Goal: Task Accomplishment & Management: Complete application form

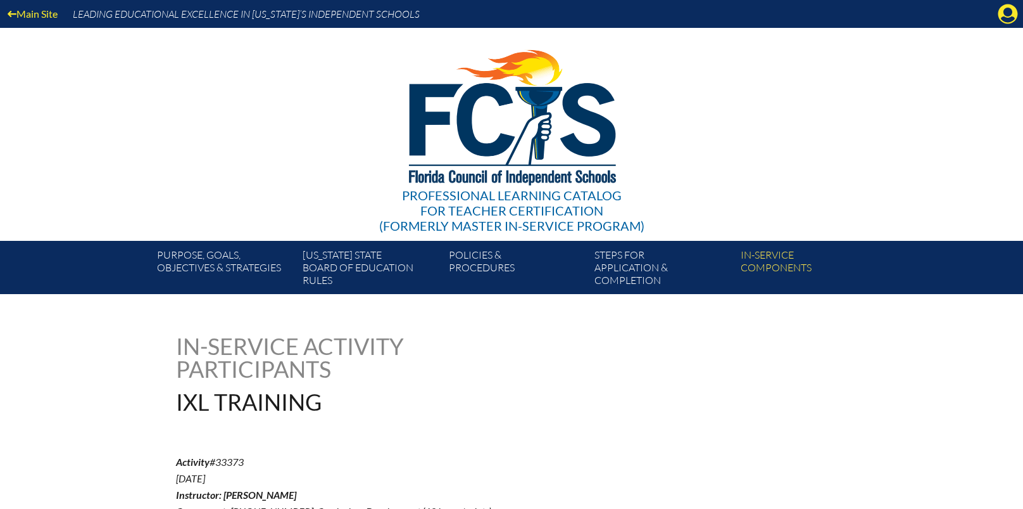
scroll to position [633, 0]
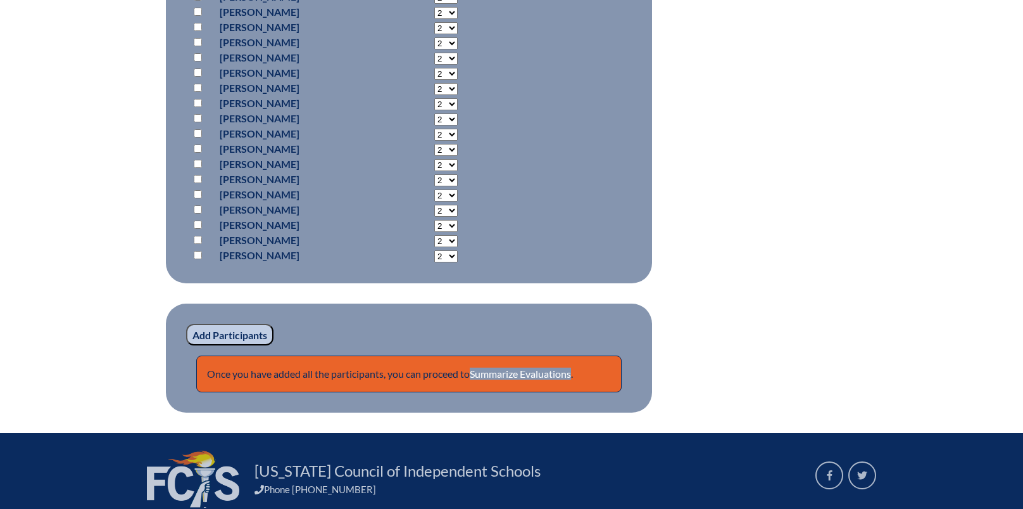
scroll to position [1710, 0]
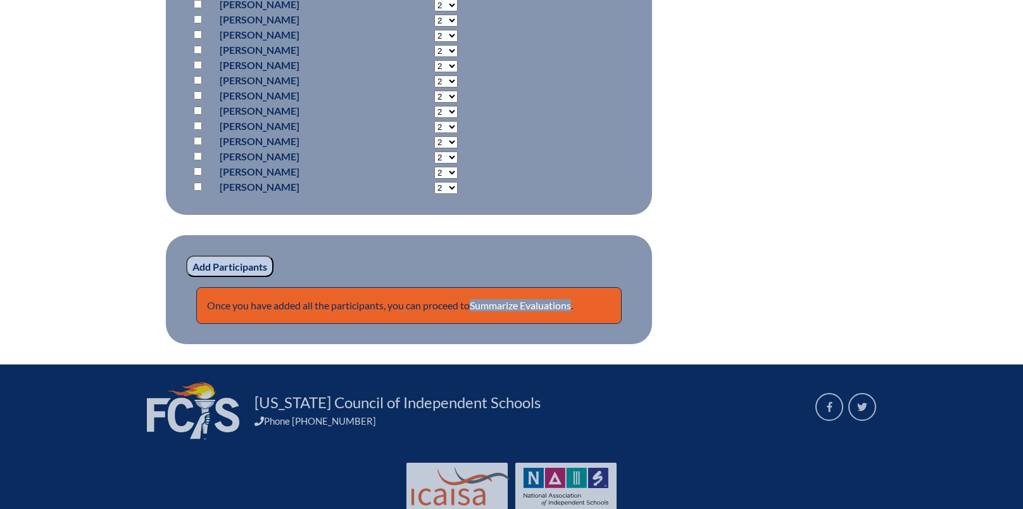
click at [241, 266] on input "Add Participants" at bounding box center [229, 266] width 87 height 22
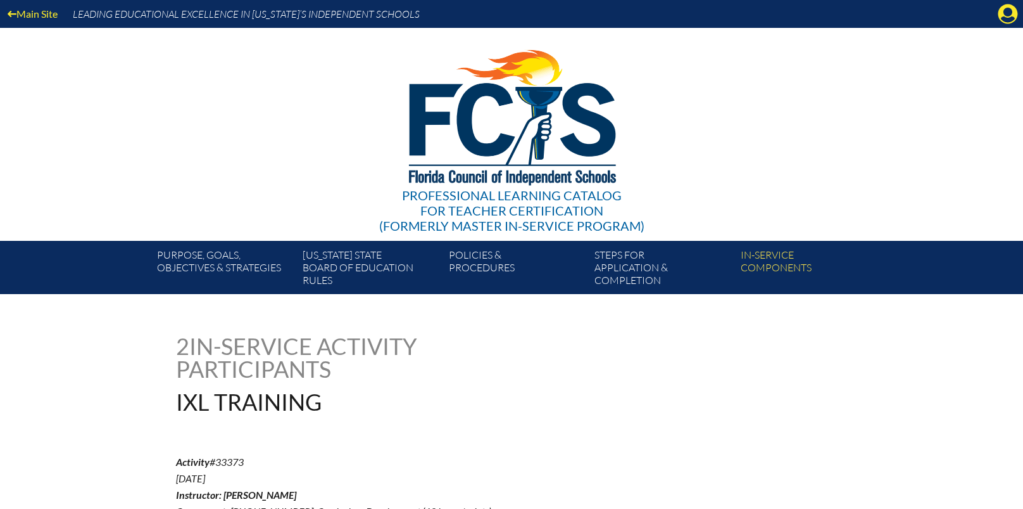
scroll to position [1801, 0]
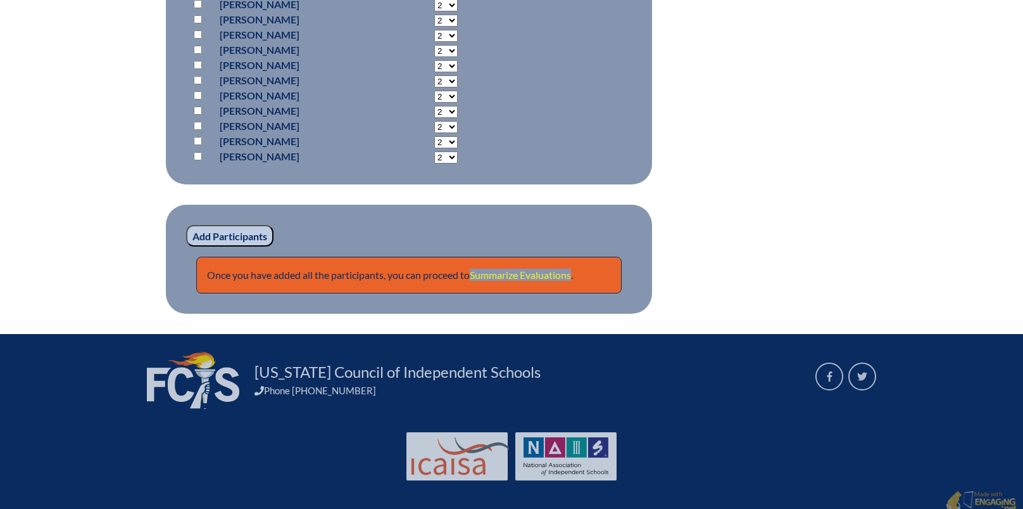
click at [545, 270] on link "Summarize Evaluations" at bounding box center [520, 275] width 101 height 12
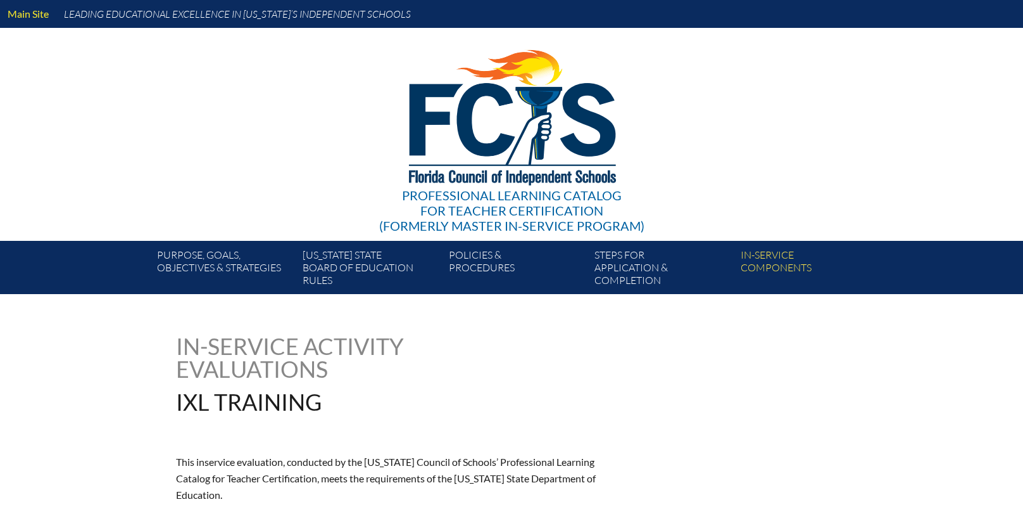
type input "0"
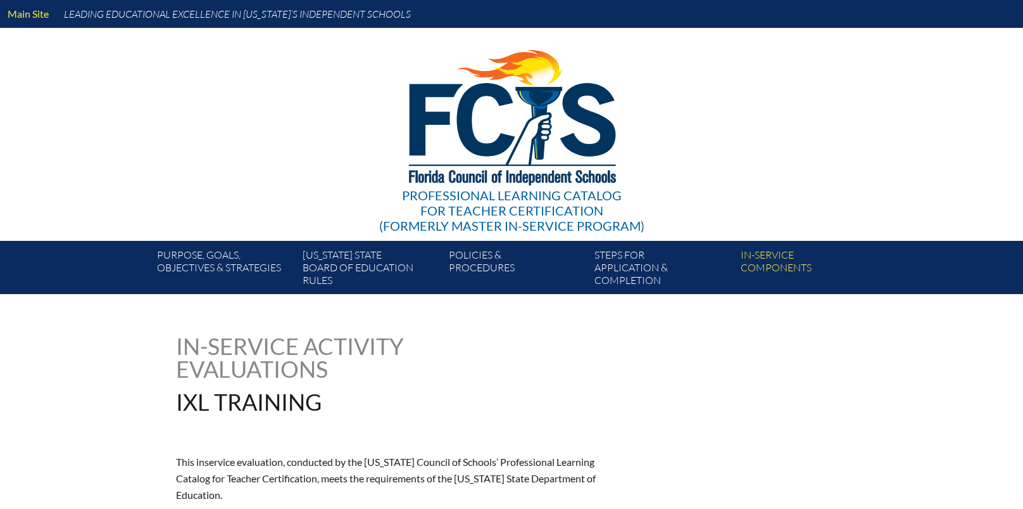
type input "0"
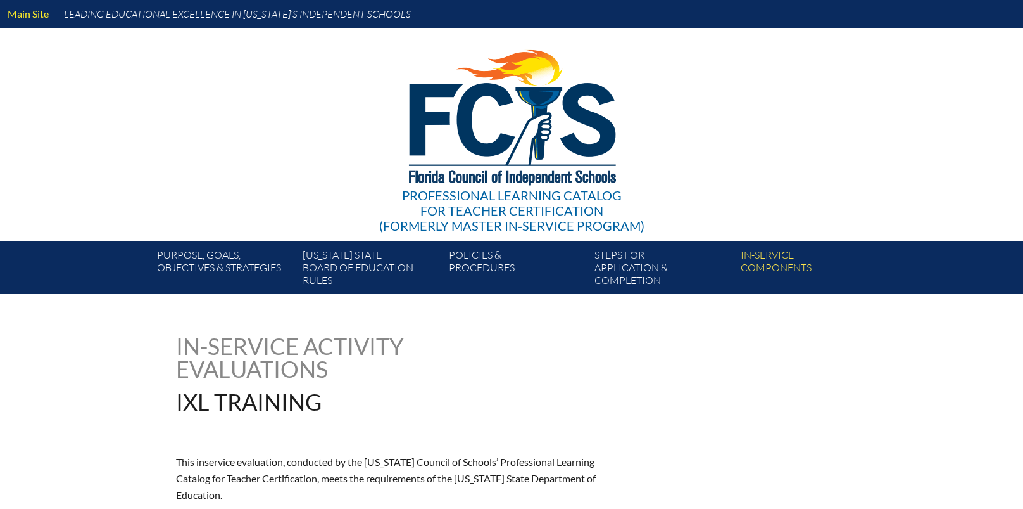
type input "0"
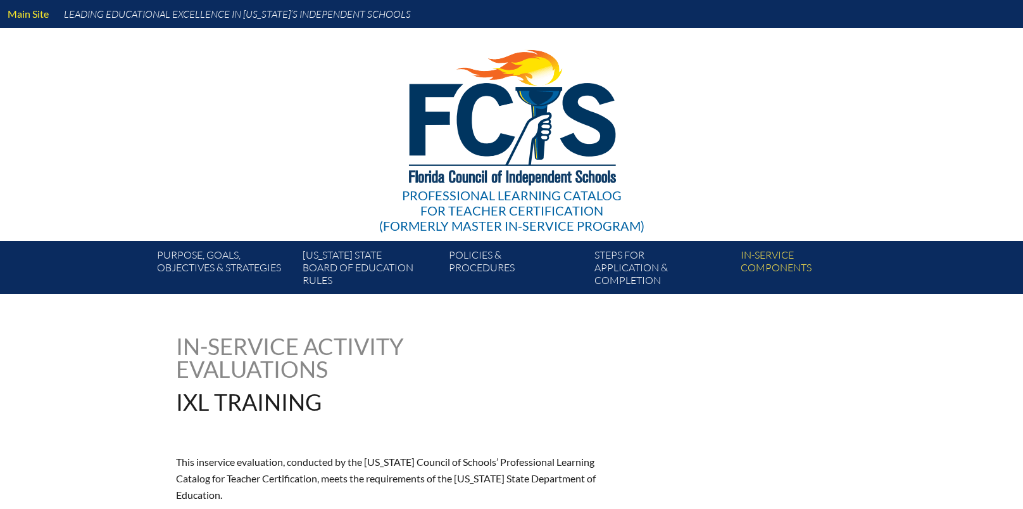
type input "0"
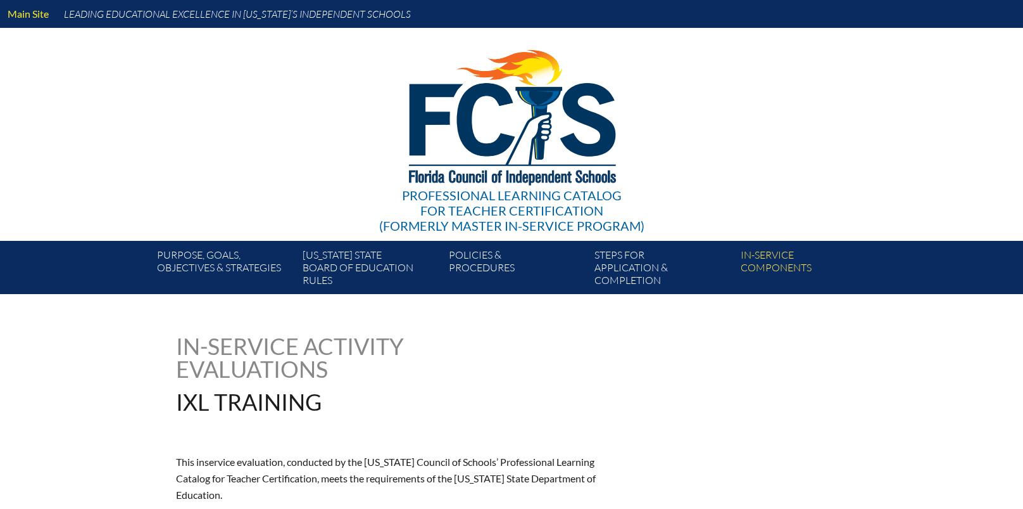
type input "0"
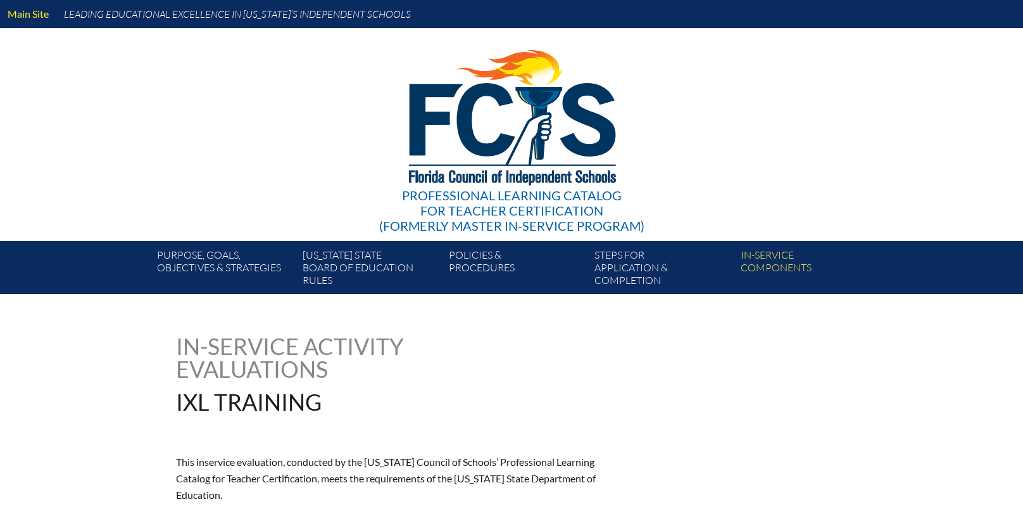
type input "0"
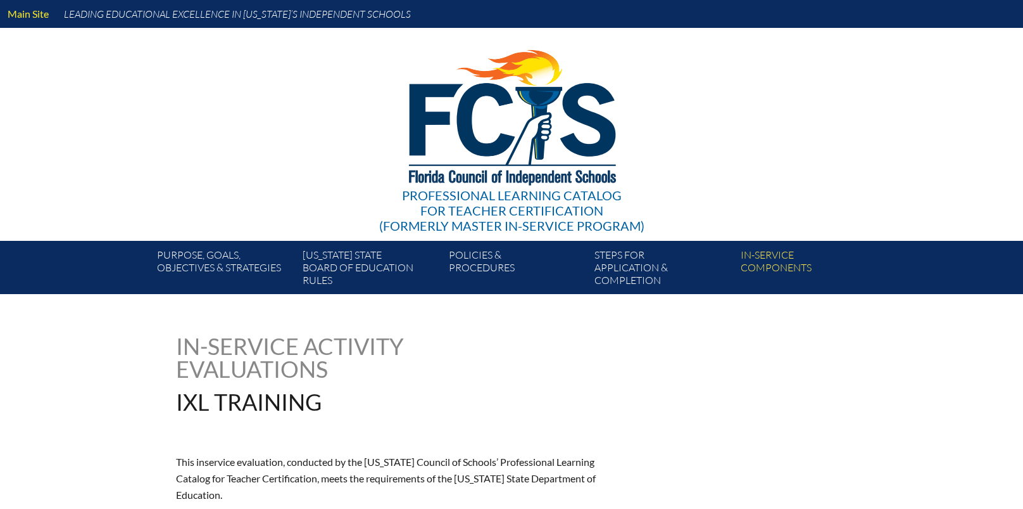
type input "0"
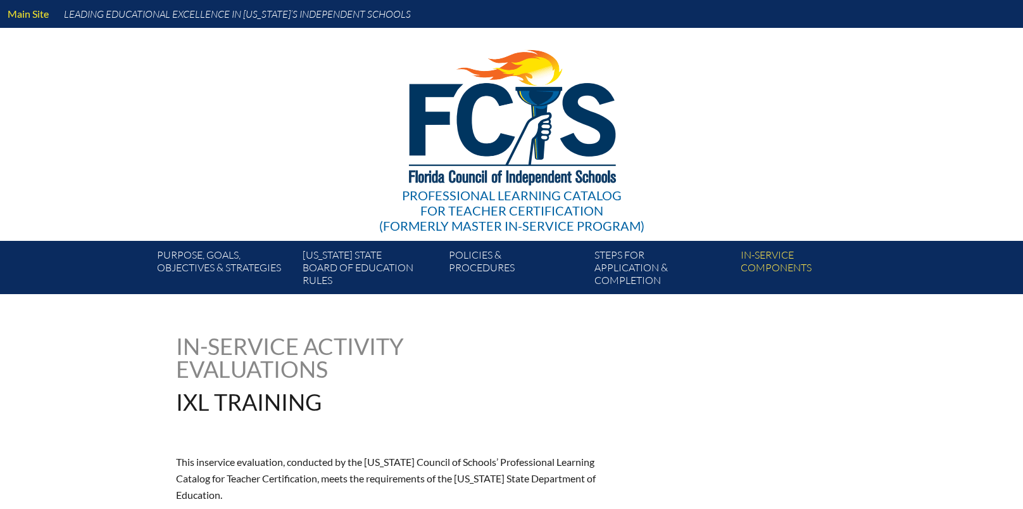
type input "0"
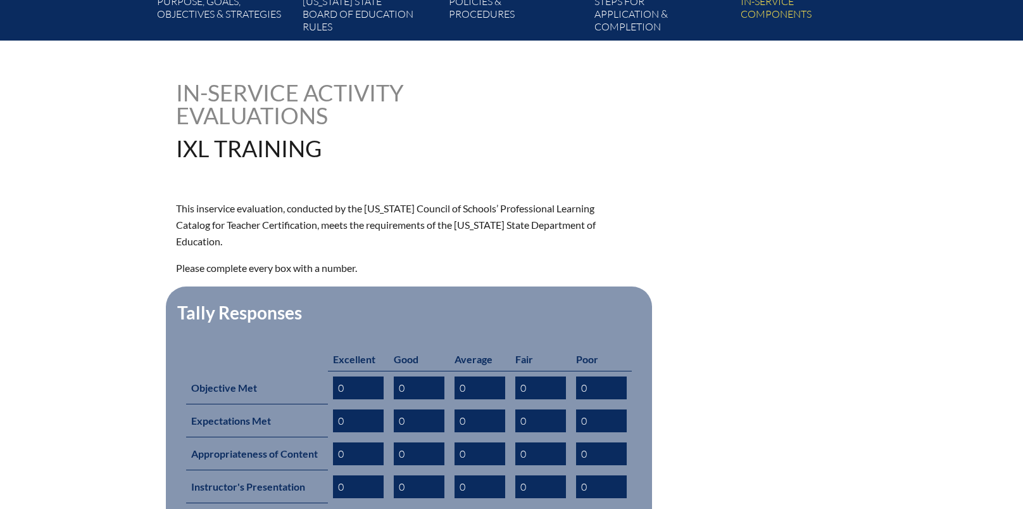
scroll to position [443, 0]
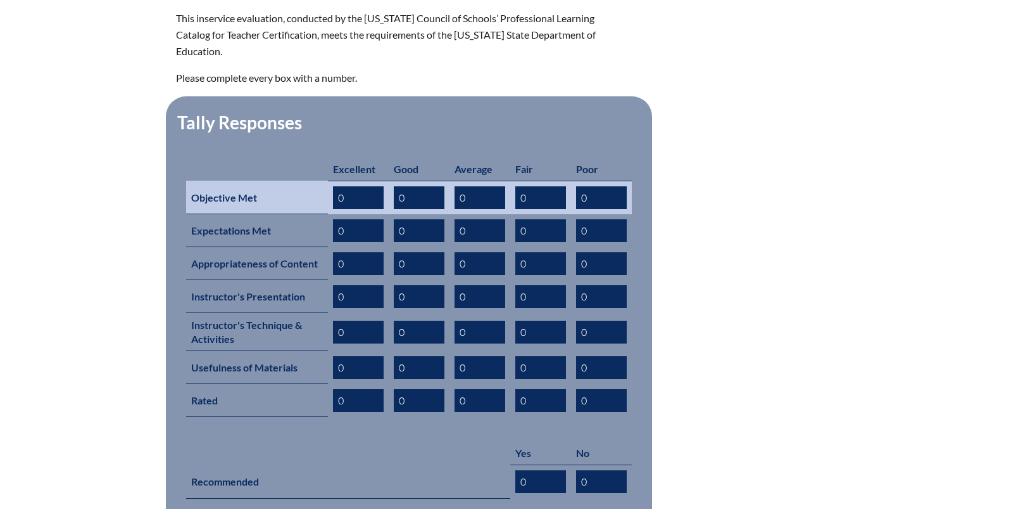
click at [471, 186] on input "0" at bounding box center [480, 197] width 51 height 23
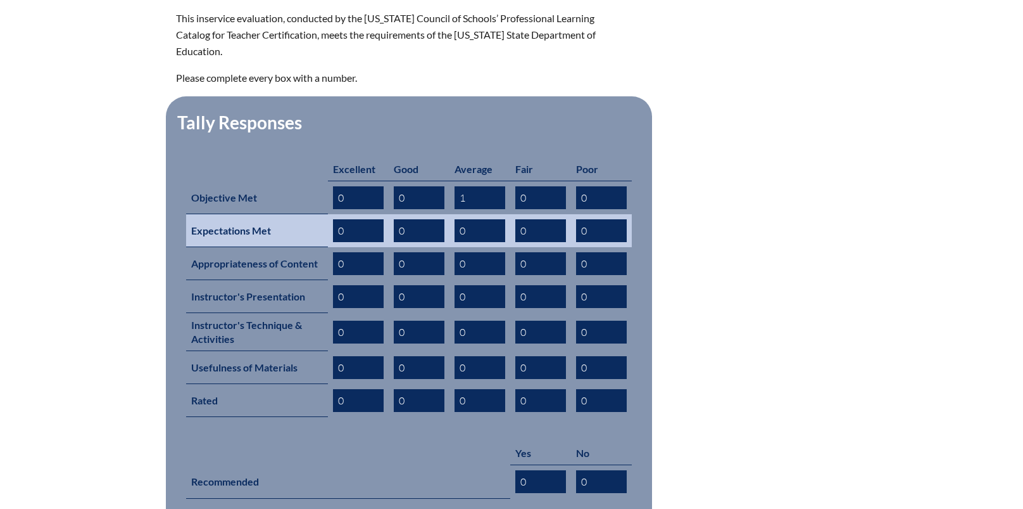
type input "1"
click at [468, 219] on input "0" at bounding box center [480, 230] width 51 height 23
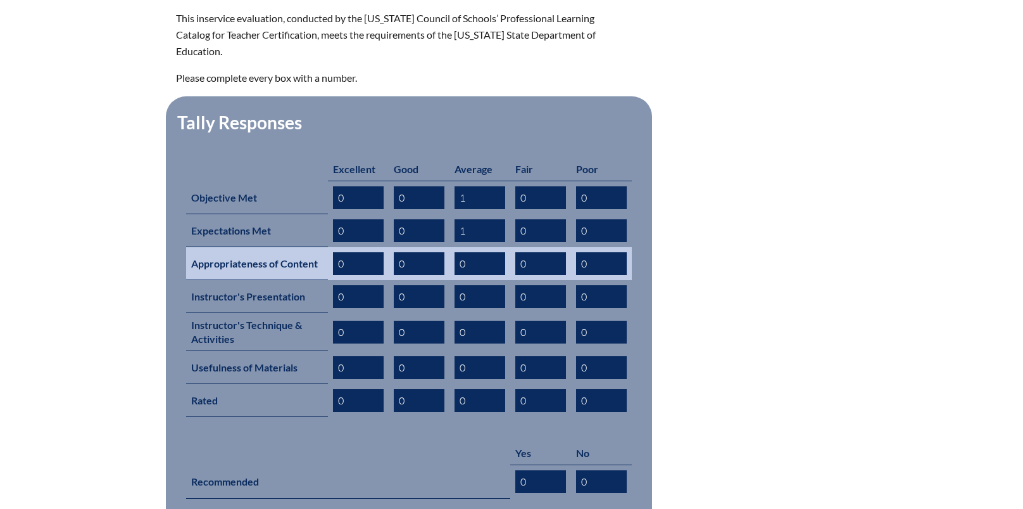
type input "1"
click at [357, 252] on input "0" at bounding box center [358, 263] width 51 height 23
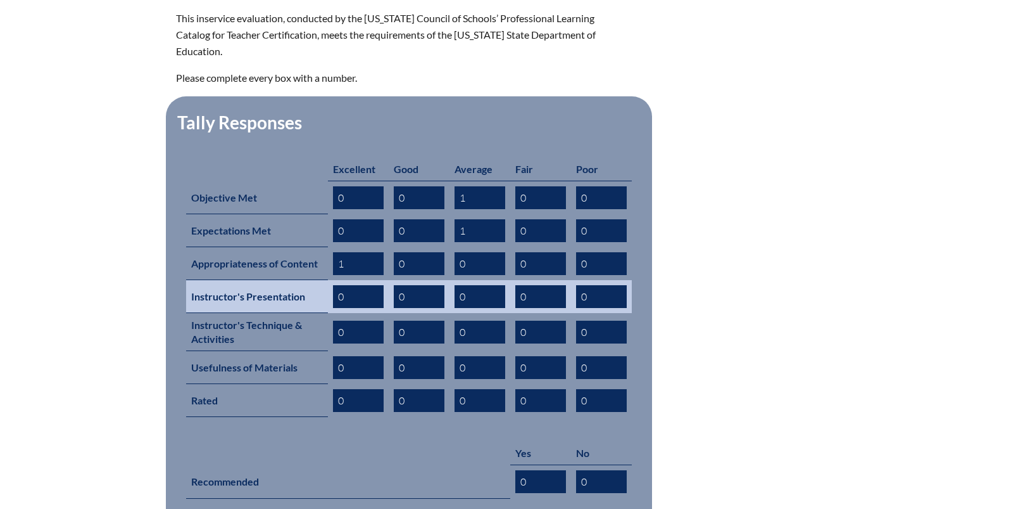
type input "1"
click at [474, 285] on input "0" at bounding box center [480, 296] width 51 height 23
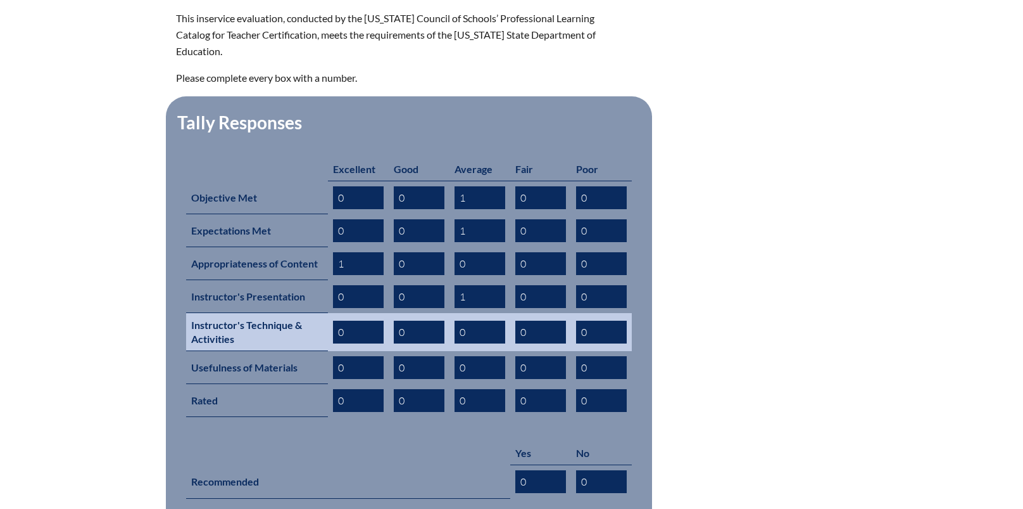
type input "1"
click at [542, 320] on input "0" at bounding box center [541, 331] width 51 height 23
click at [604, 320] on input "0" at bounding box center [601, 331] width 51 height 23
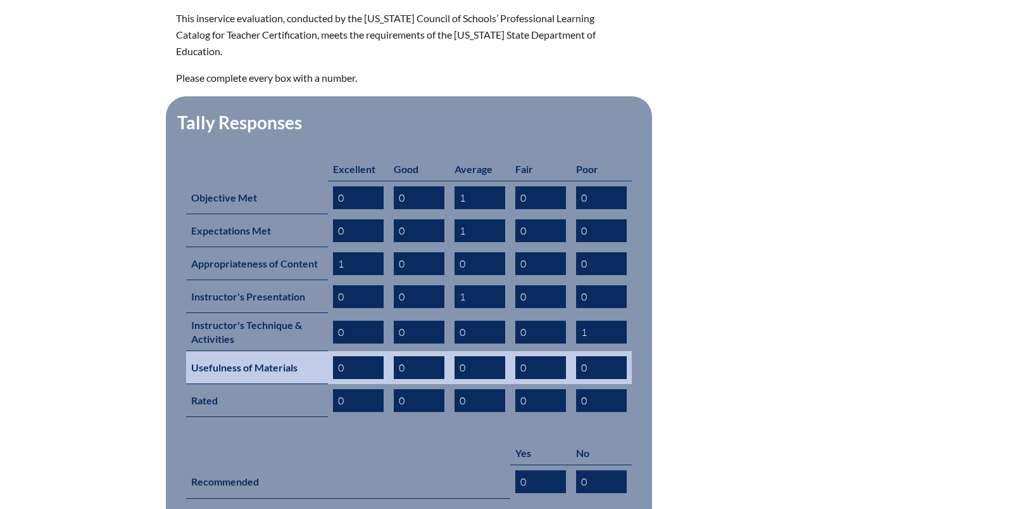
type input "1"
click at [365, 356] on input "0" at bounding box center [358, 367] width 51 height 23
click at [365, 356] on input "1" at bounding box center [358, 367] width 51 height 23
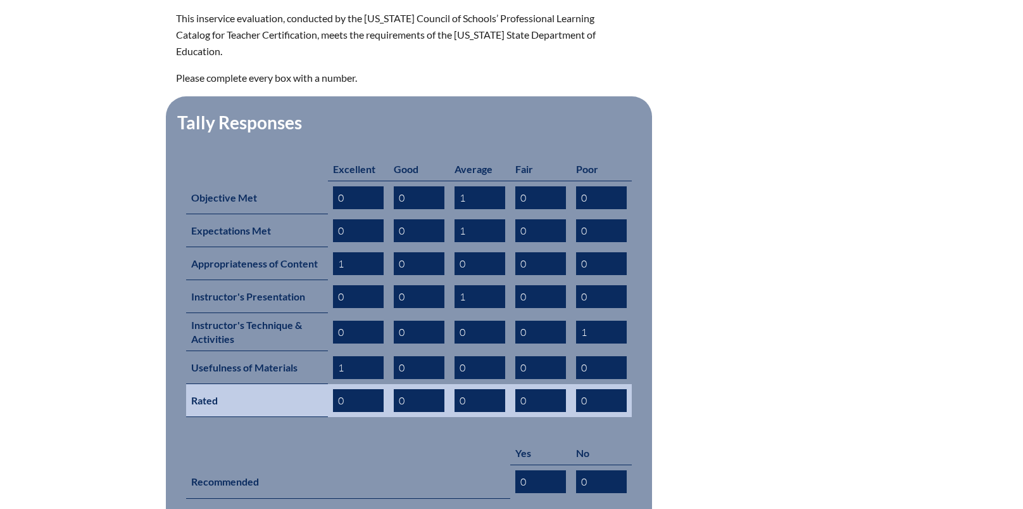
type input "1"
click at [551, 389] on input "0" at bounding box center [541, 400] width 51 height 23
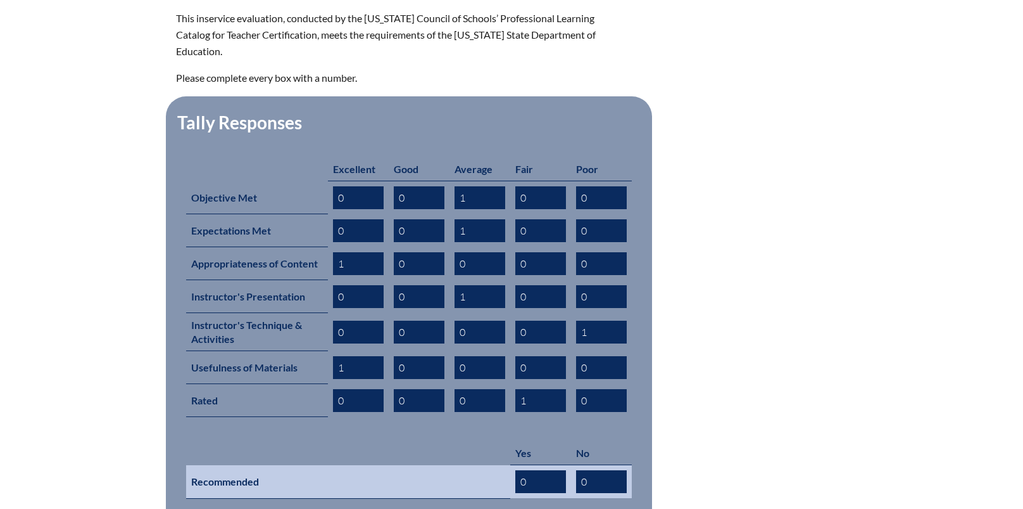
type input "1"
click at [534, 470] on input "0" at bounding box center [541, 481] width 51 height 23
type input "1"
click at [541, 470] on input "1" at bounding box center [541, 481] width 51 height 23
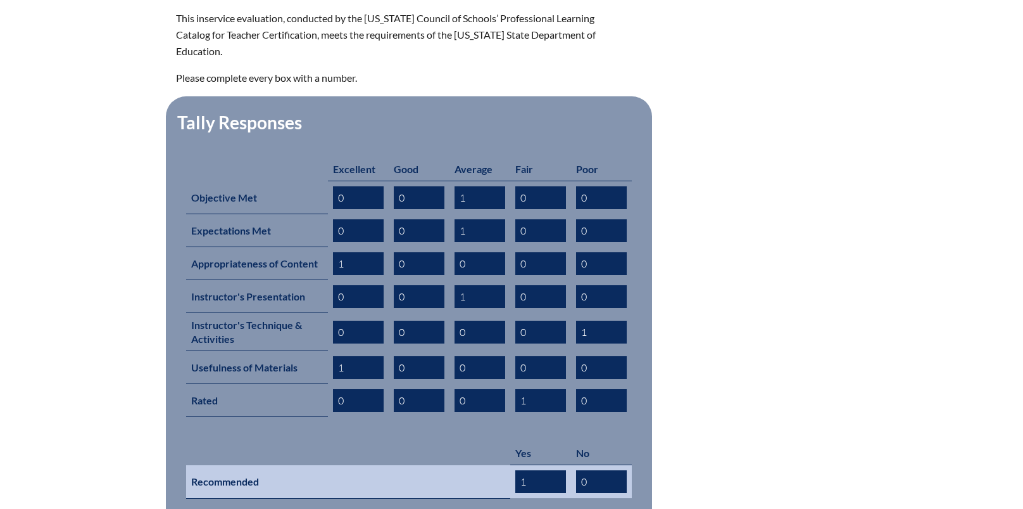
click at [541, 470] on input "1" at bounding box center [541, 481] width 51 height 23
click at [595, 470] on input "0" at bounding box center [601, 481] width 51 height 23
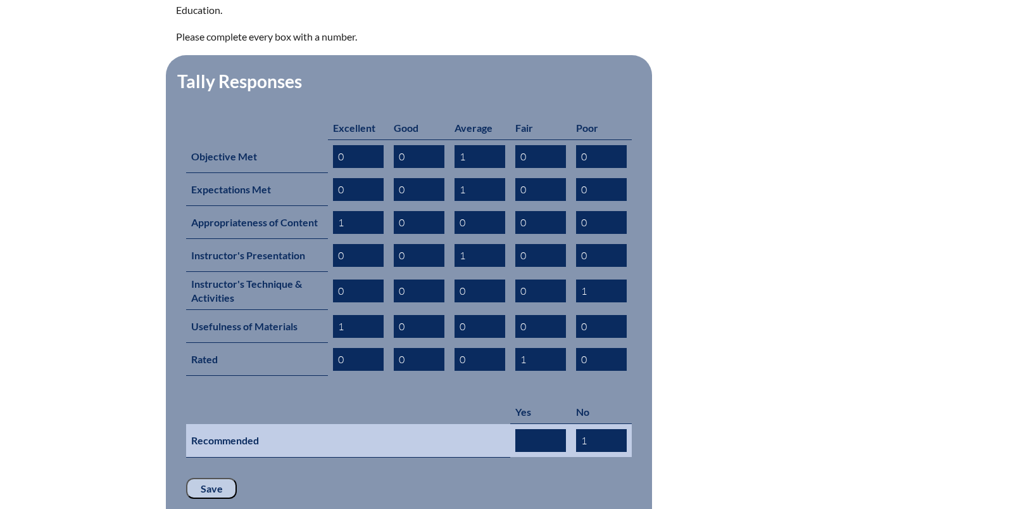
scroll to position [507, 0]
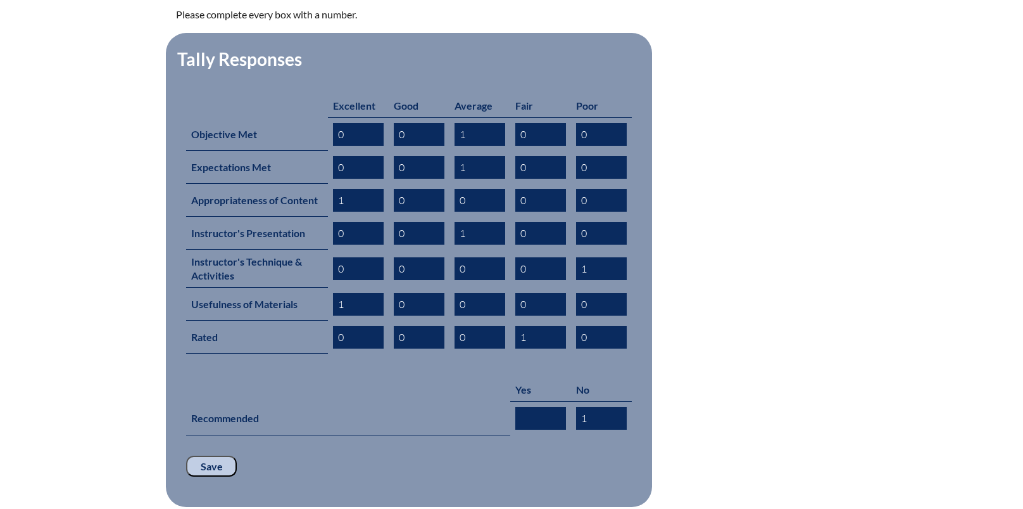
type input "1"
click at [748, 296] on form "This inservice evaluation, conducted by the Florida Council of Schools’ Profess…" at bounding box center [511, 227] width 671 height 560
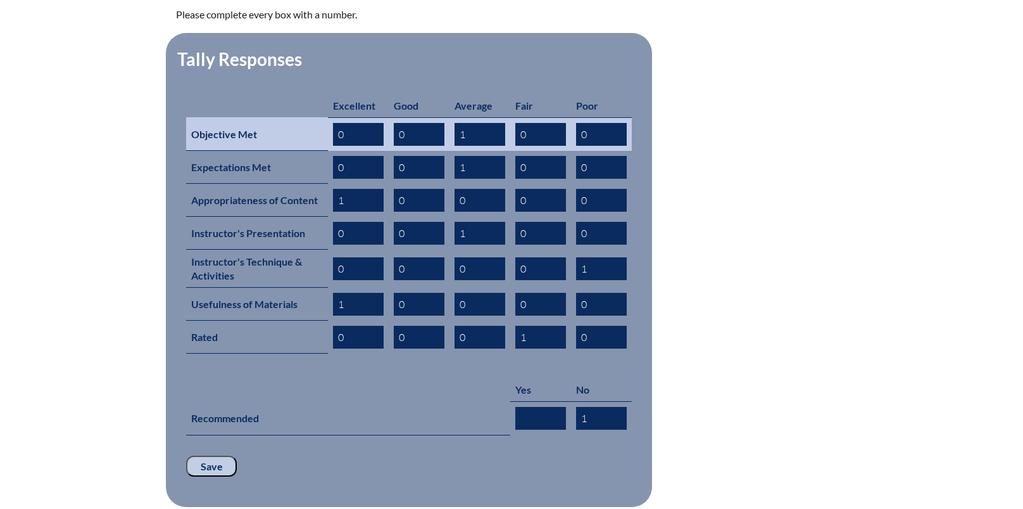
click at [426, 123] on input "0" at bounding box center [419, 134] width 51 height 23
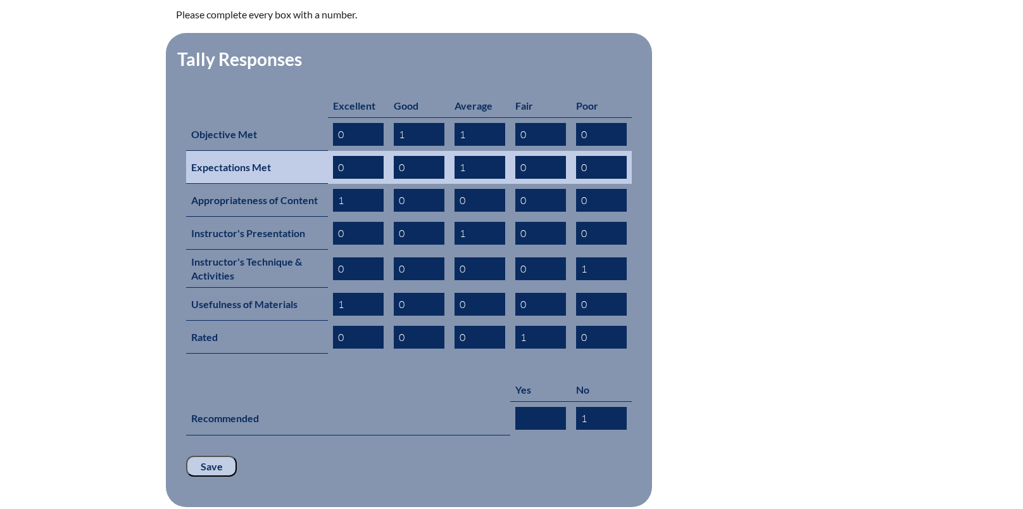
type input "1"
click at [419, 156] on input "0" at bounding box center [419, 167] width 51 height 23
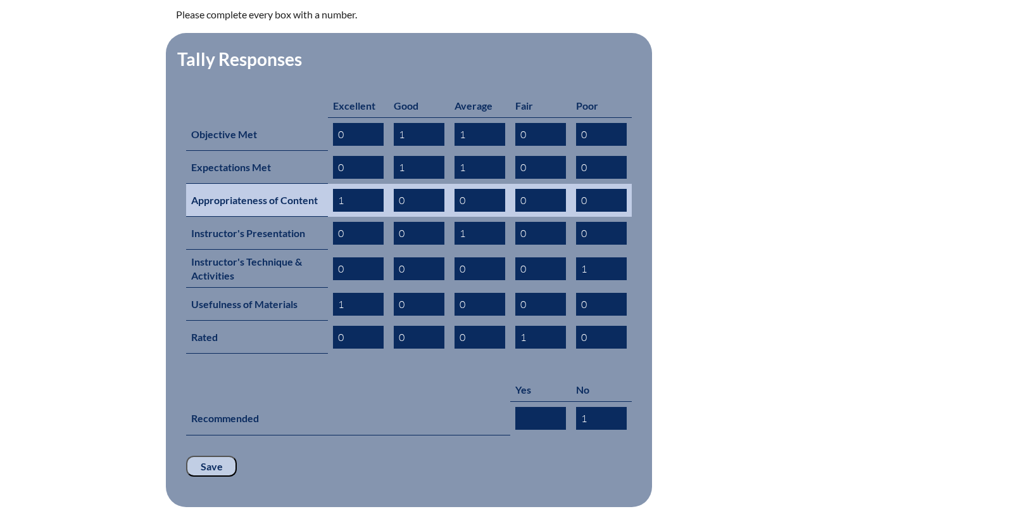
type input "1"
click at [417, 189] on input "0" at bounding box center [419, 200] width 51 height 23
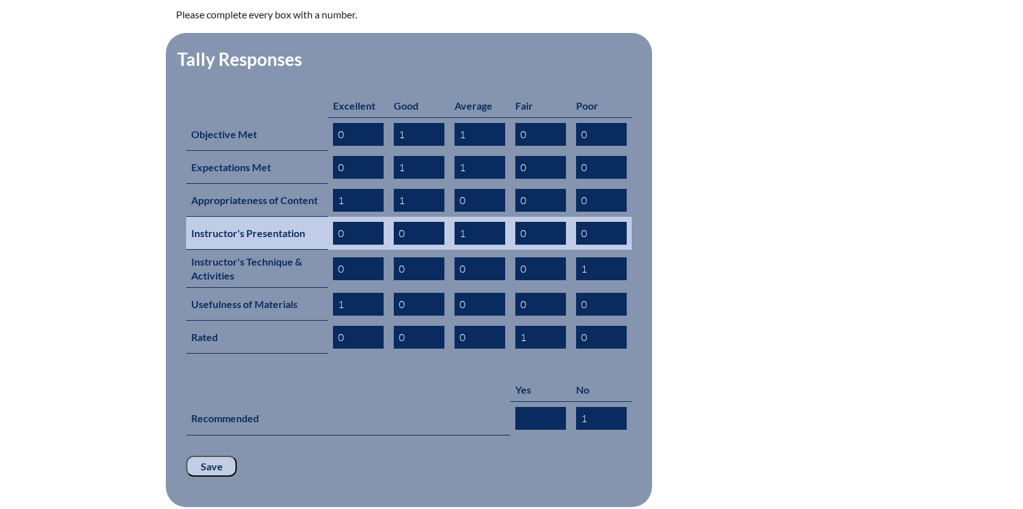
type input "1"
click at [415, 222] on input "0" at bounding box center [419, 233] width 51 height 23
click at [415, 222] on input "1" at bounding box center [419, 233] width 51 height 23
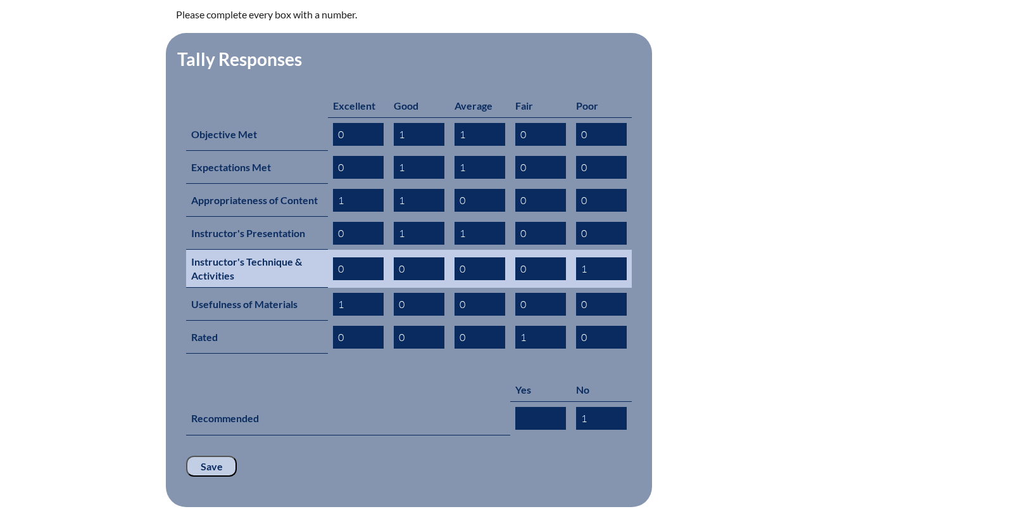
type input "1"
click at [411, 257] on input "0" at bounding box center [419, 268] width 51 height 23
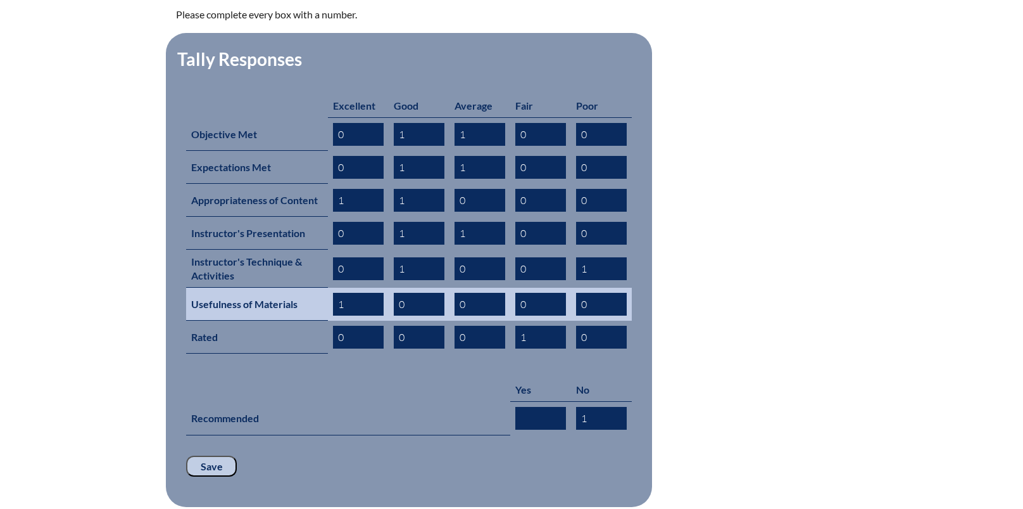
type input "1"
click at [418, 293] on input "0" at bounding box center [419, 304] width 51 height 23
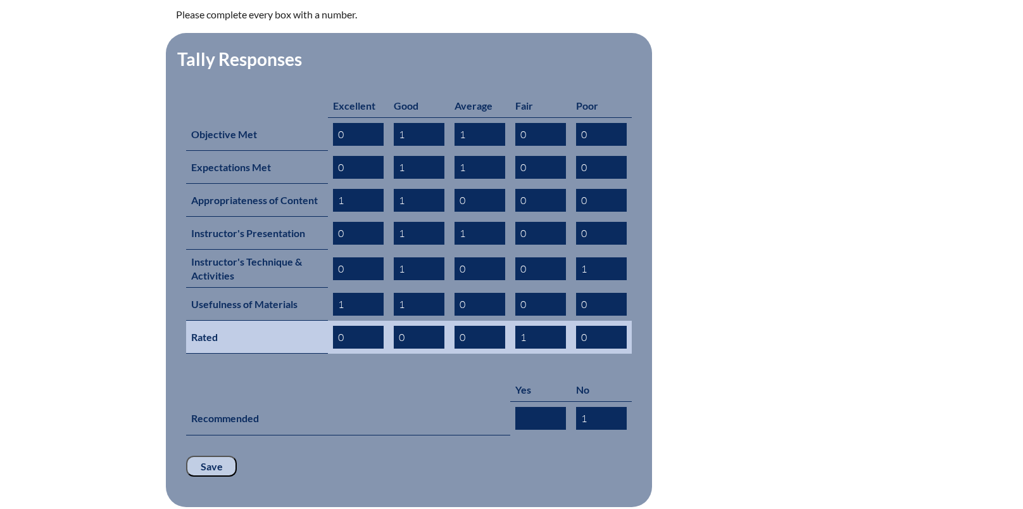
type input "1"
click at [351, 326] on input "0" at bounding box center [358, 337] width 51 height 23
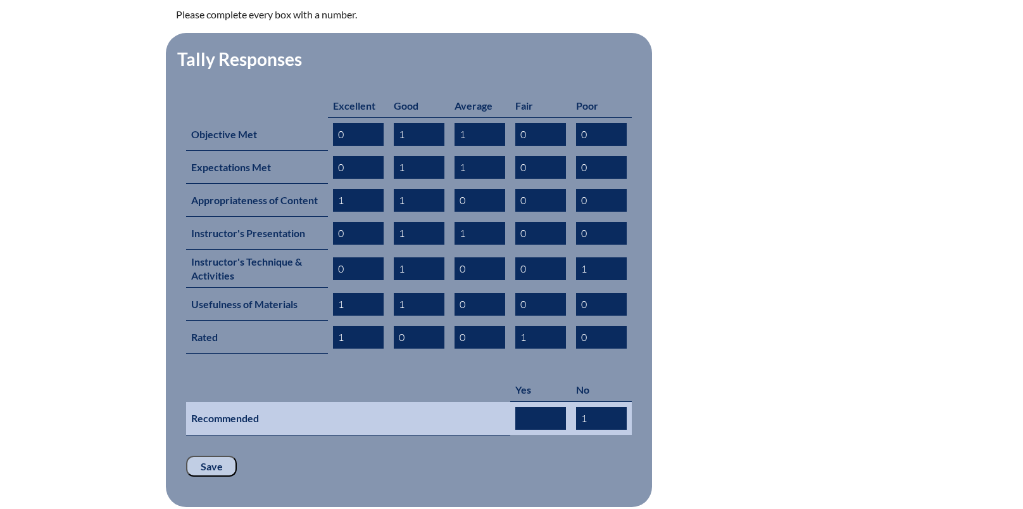
type input "1"
click at [542, 407] on input "text" at bounding box center [541, 418] width 51 height 23
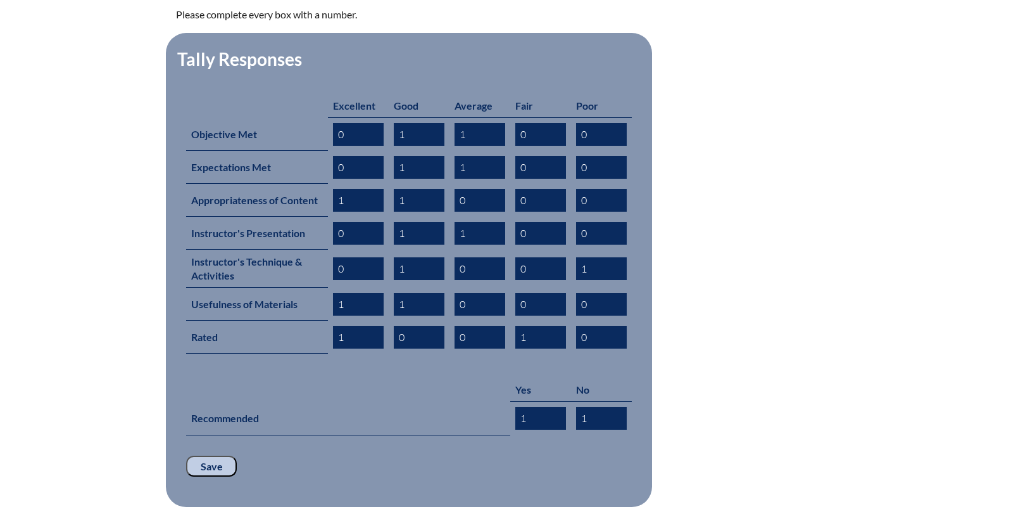
type input "1"
click at [221, 455] on input "Save" at bounding box center [211, 466] width 51 height 22
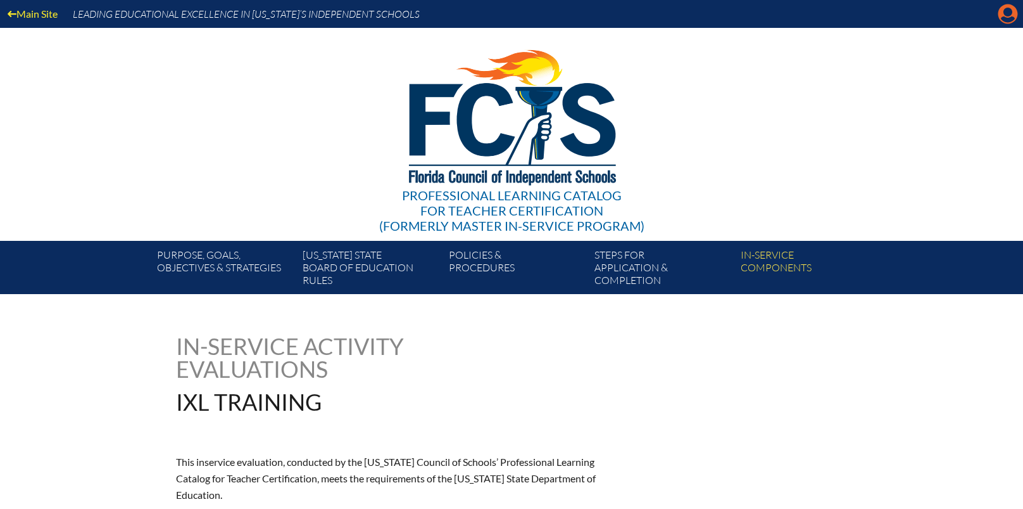
click at [1005, 16] on icon at bounding box center [1009, 14] width 20 height 20
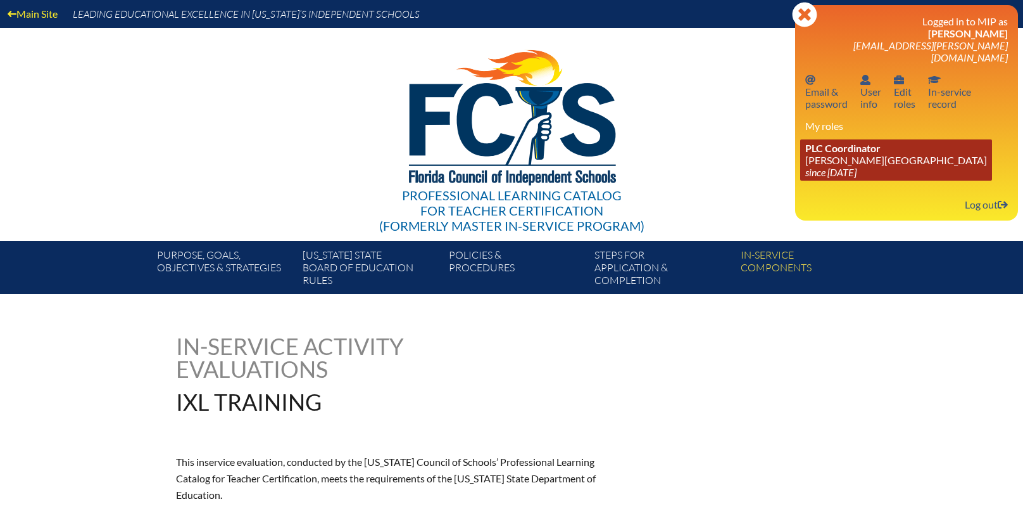
click at [854, 166] on icon "since [DATE]" at bounding box center [831, 172] width 51 height 12
click at [849, 150] on link "PLC Coordinator Bolles School since 2017 Feb 26" at bounding box center [897, 159] width 192 height 41
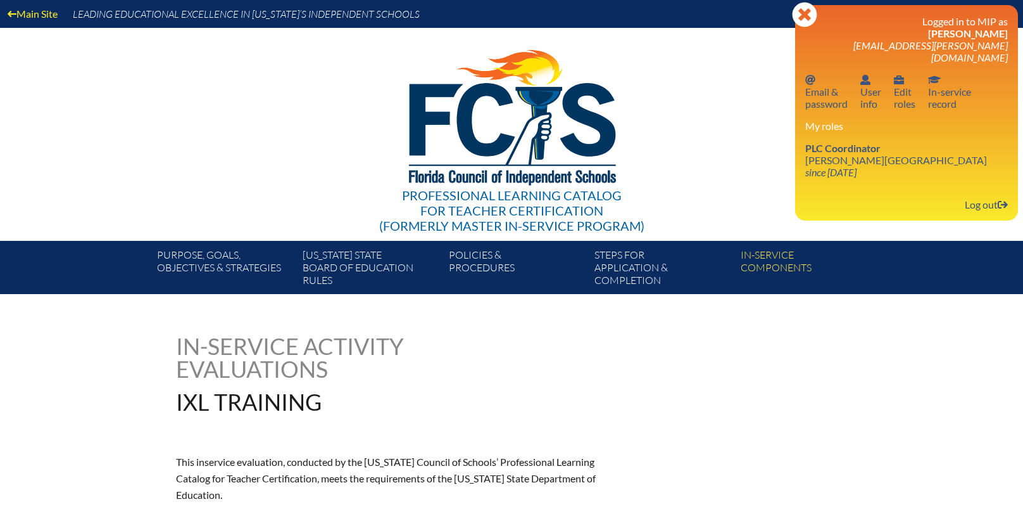
scroll to position [53, 0]
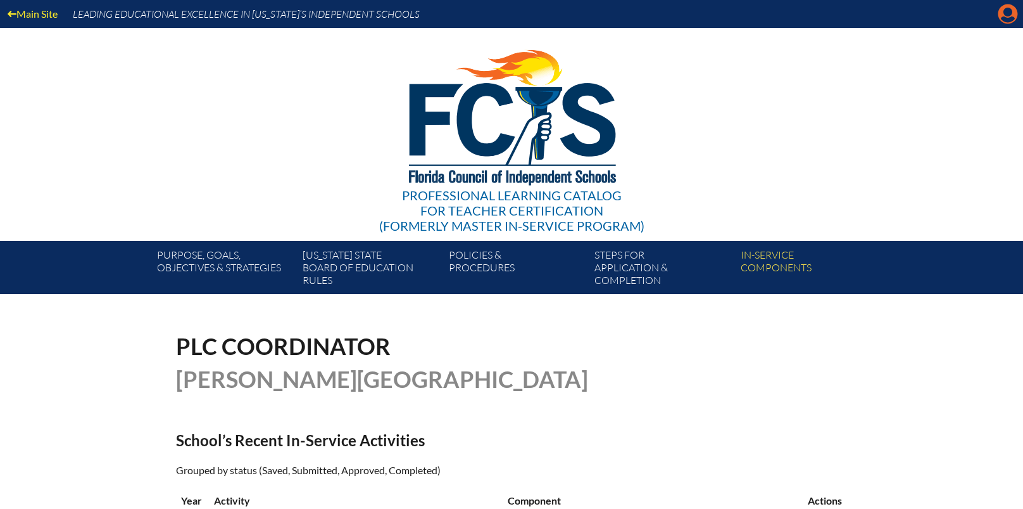
click at [1013, 15] on icon at bounding box center [1009, 14] width 20 height 20
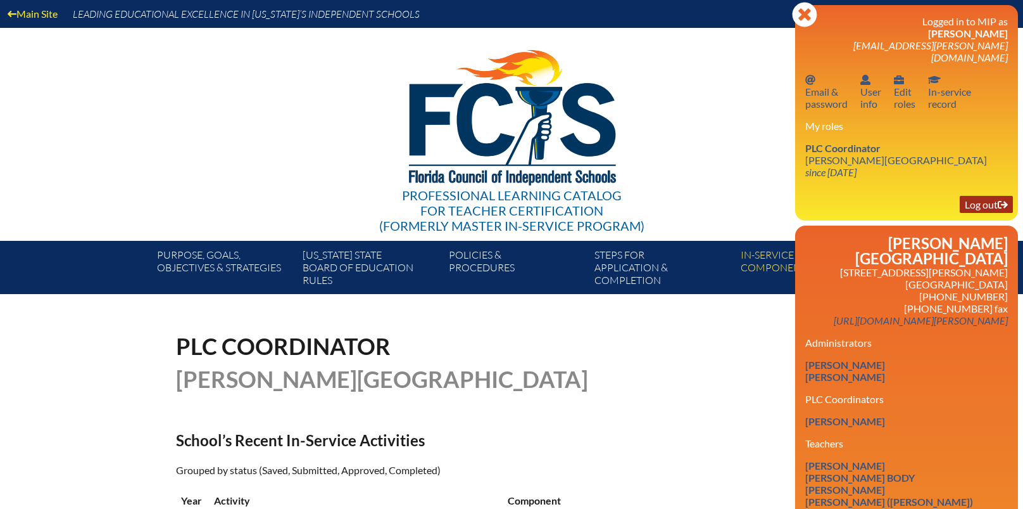
click at [975, 196] on link "Log out Log out" at bounding box center [986, 204] width 53 height 17
